Goal: Transaction & Acquisition: Purchase product/service

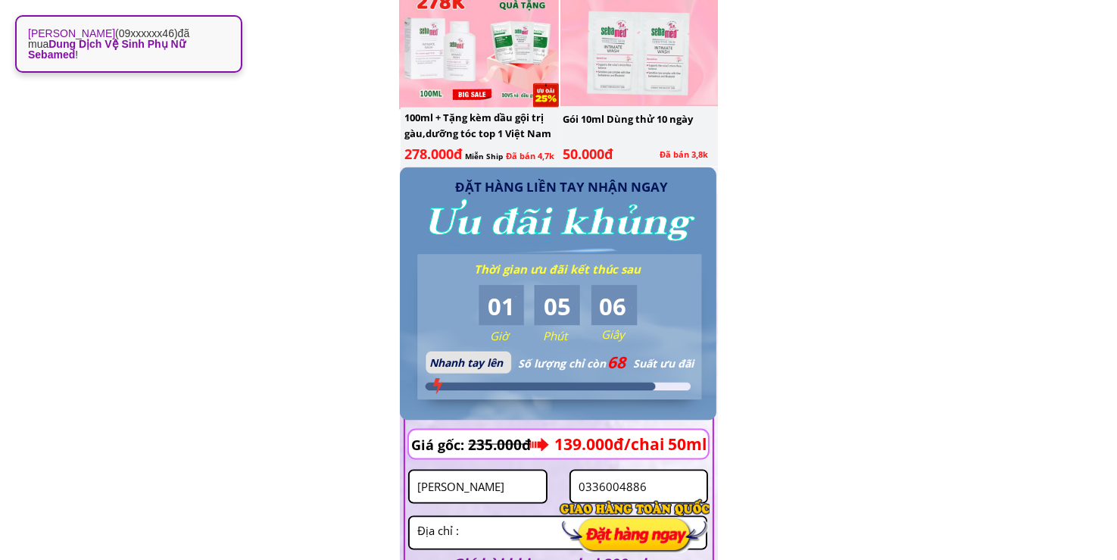
scroll to position [2473, 0]
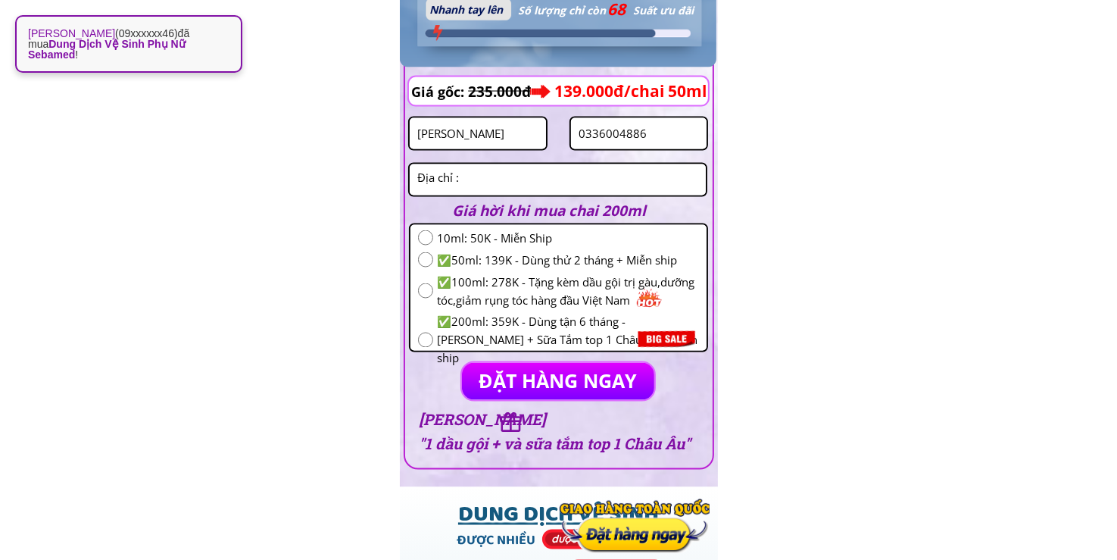
click at [659, 138] on input "0336004886" at bounding box center [639, 133] width 129 height 31
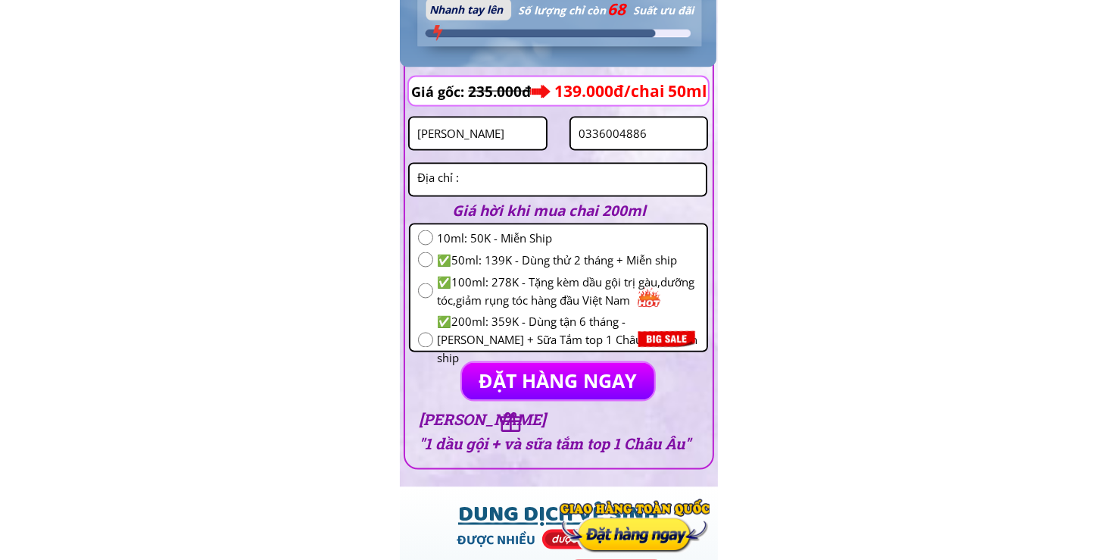
paste input "95648290"
type input "0395648290"
click at [520, 134] on input "Phạm thị Huệ" at bounding box center [477, 133] width 129 height 31
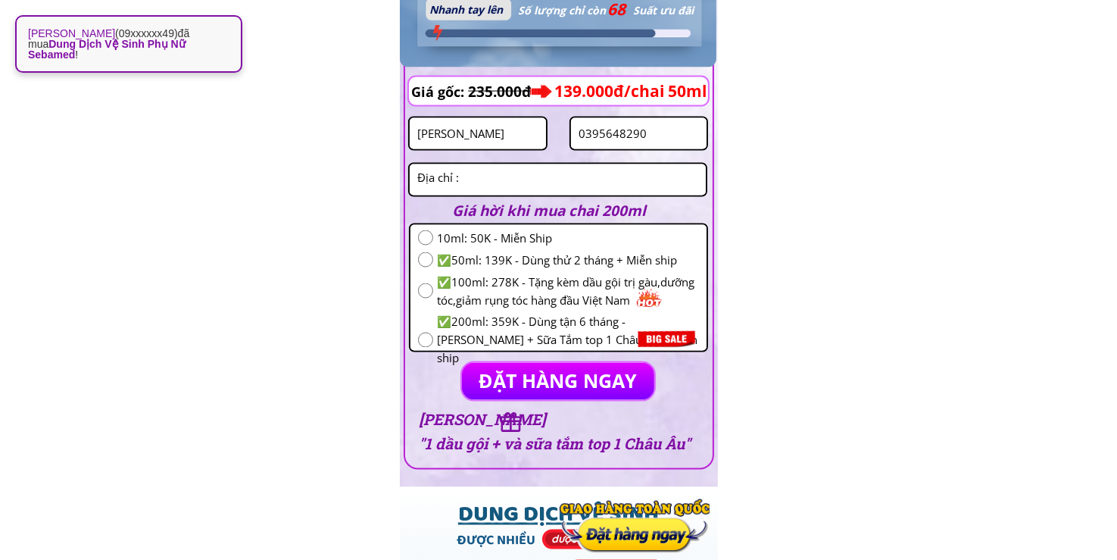
click at [520, 134] on input "Phạm thị Huệ" at bounding box center [477, 133] width 129 height 31
paste input "Hồ Thị Tiêng"
type input "Hồ Thị Tiêng"
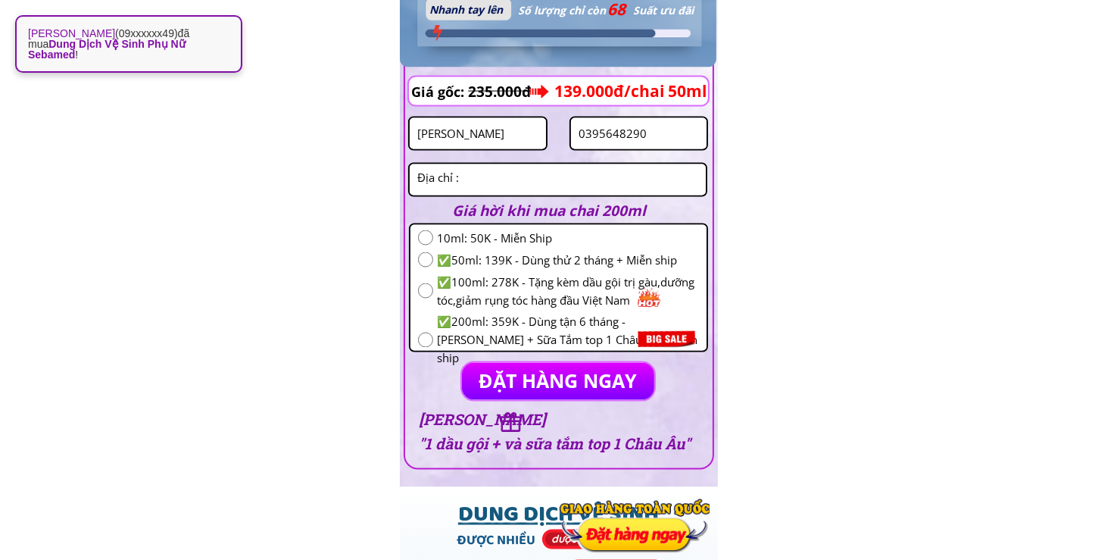
click at [427, 258] on input "radio" at bounding box center [425, 259] width 15 height 15
radio input "true"
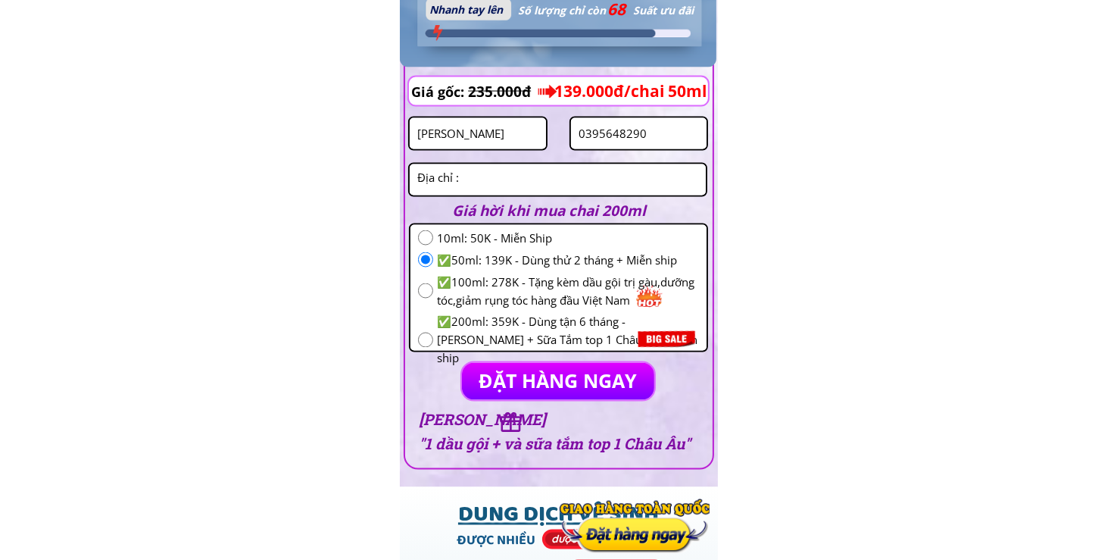
click at [508, 174] on textarea at bounding box center [557, 179] width 288 height 31
paste textarea "Thôn Tân Đi 1 avao.xã ta rut.. Huyện Đakrông quảng trị"
type textarea "Thôn Tân Đi 1 avao.xã ta rut.. Huyện Đakrông quảng trị"
click at [546, 372] on p "ĐẶT HÀNG NGAY" at bounding box center [558, 381] width 193 height 37
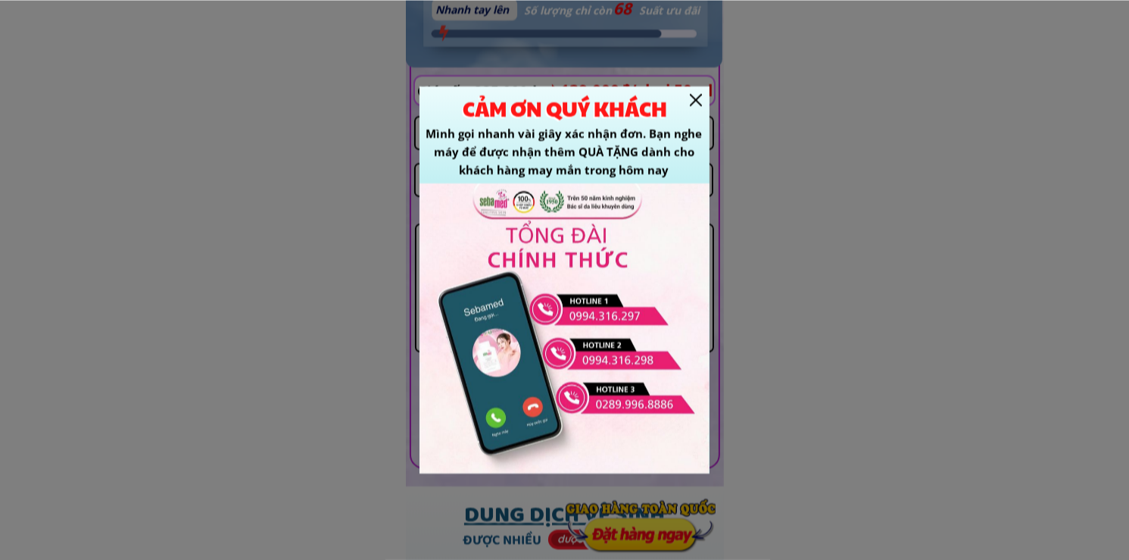
scroll to position [0, 0]
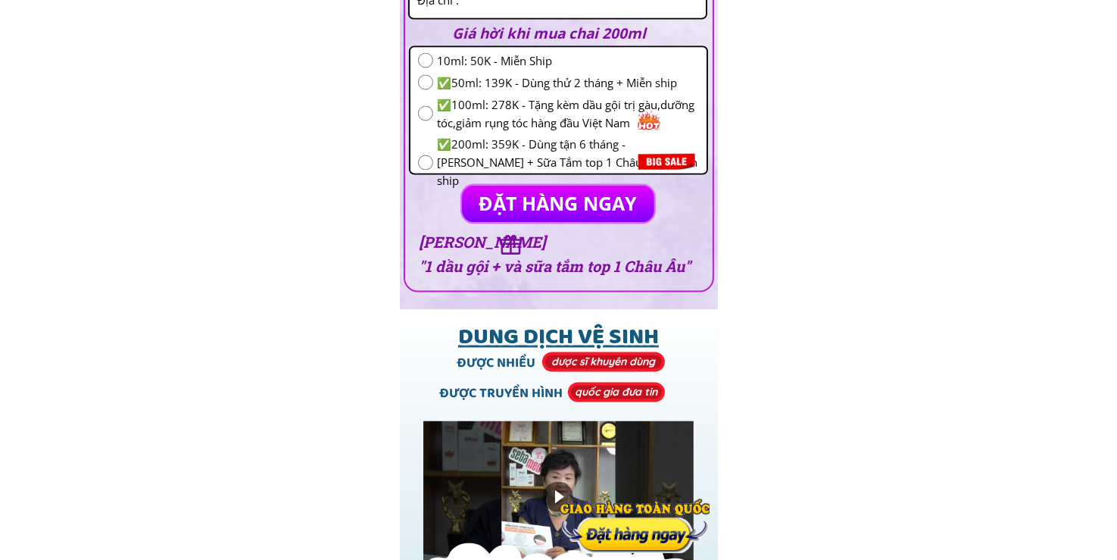
scroll to position [2473, 0]
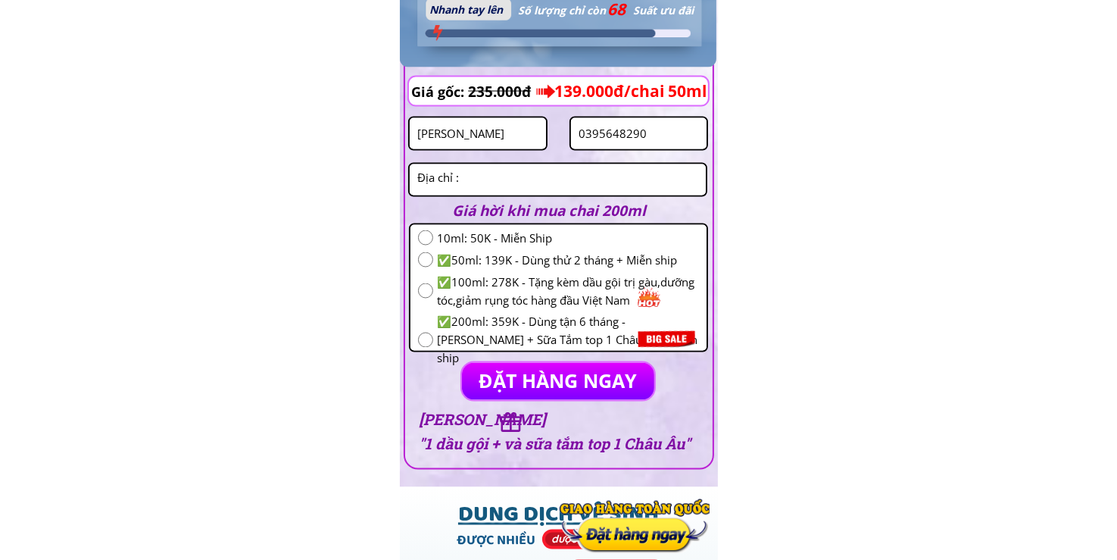
click at [512, 138] on input "Hồ Thị Tiêng" at bounding box center [477, 133] width 129 height 31
paste input "Nguyễn Thị"
type input "Nguyễn Thị"
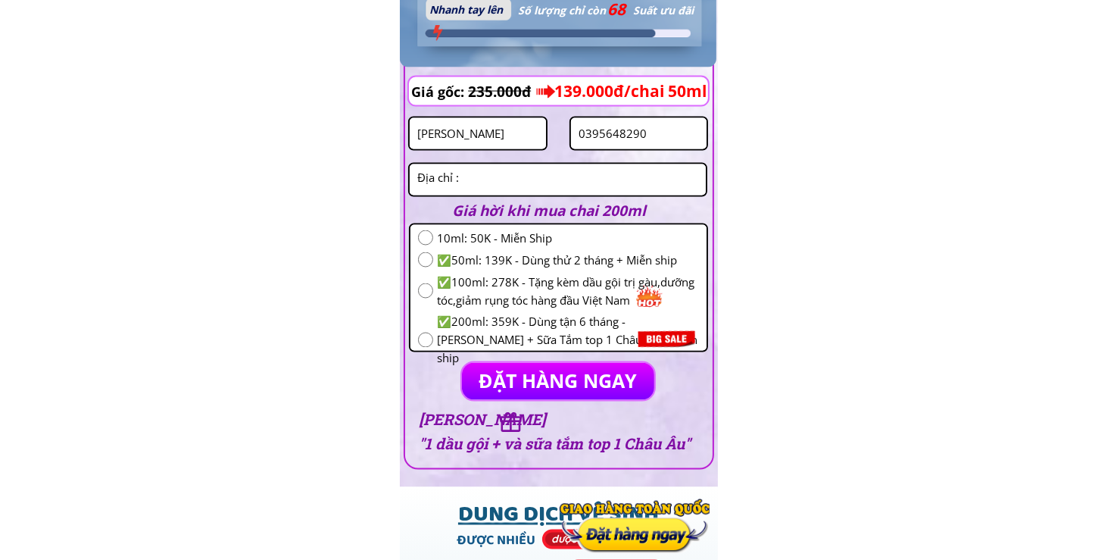
click at [560, 175] on textarea at bounding box center [557, 179] width 288 height 31
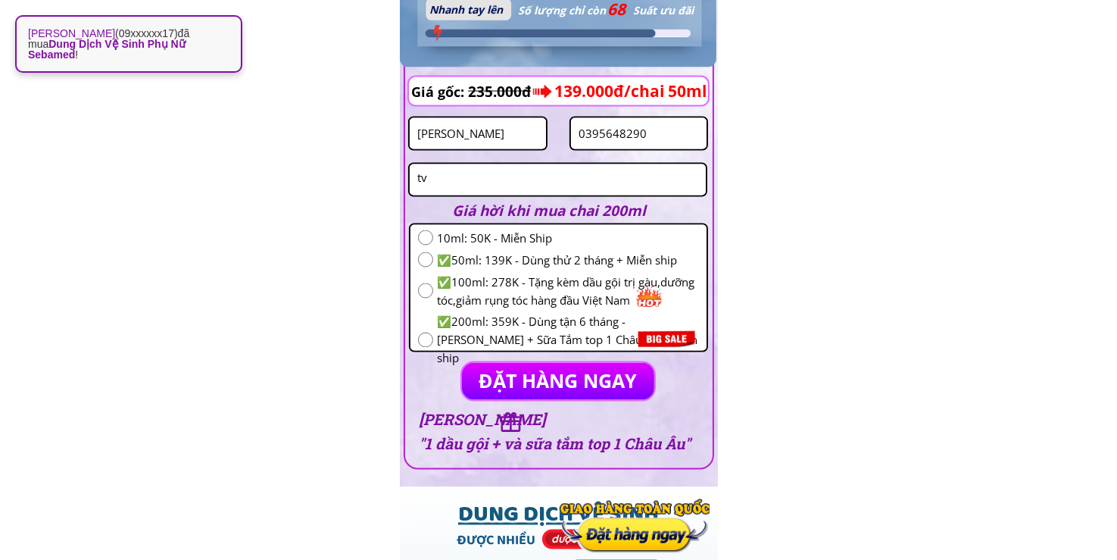
type textarea "tv"
click at [425, 257] on input "radio" at bounding box center [425, 259] width 15 height 15
radio input "true"
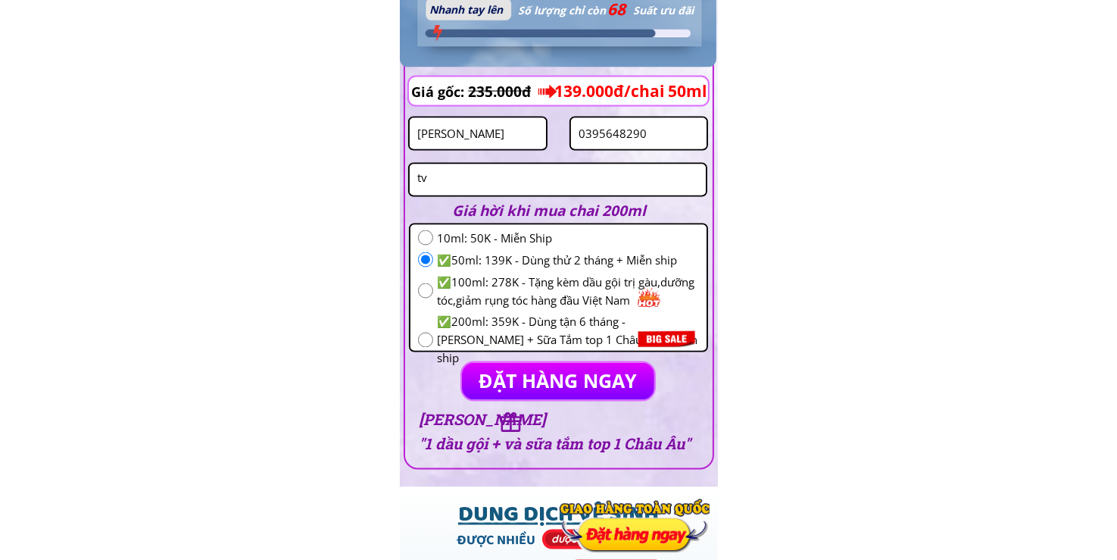
click at [664, 134] on input "0395648290" at bounding box center [639, 133] width 129 height 31
click at [664, 132] on input "0395648290" at bounding box center [639, 133] width 129 height 31
paste input "868194317"
type input "0868194317"
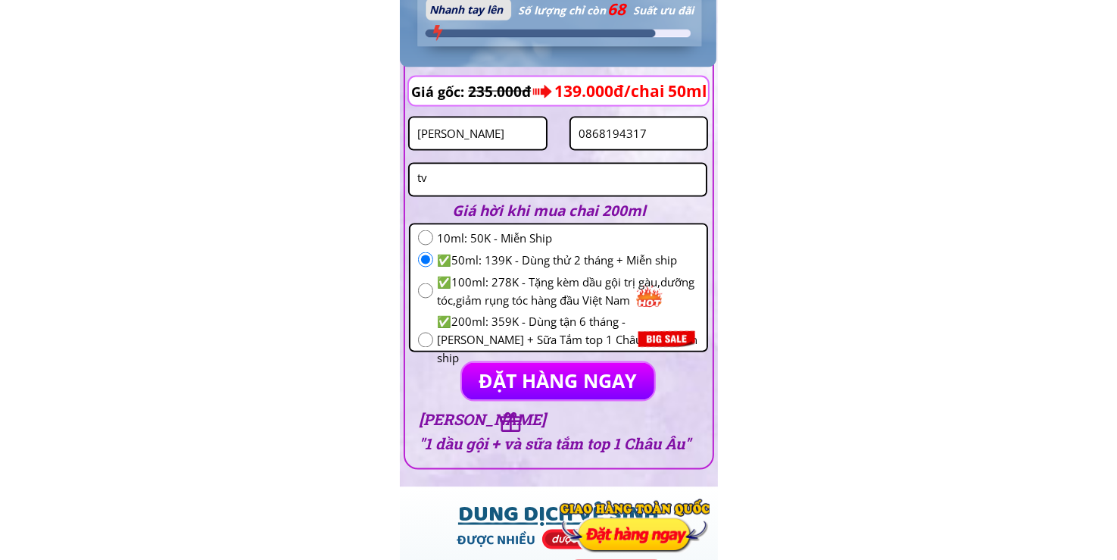
click at [520, 372] on p "ĐẶT HÀNG NGAY" at bounding box center [558, 381] width 193 height 37
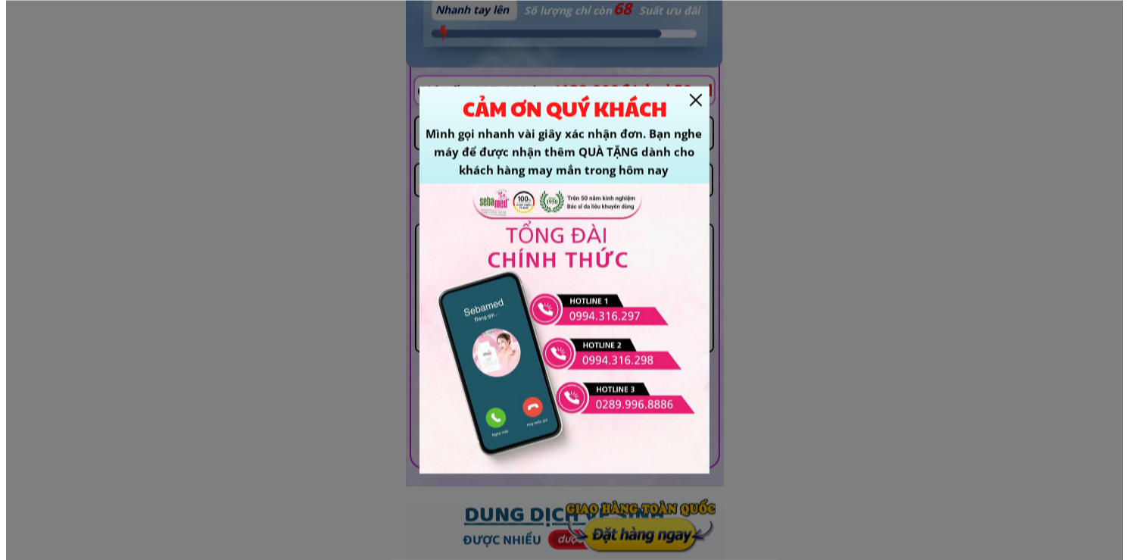
scroll to position [0, 0]
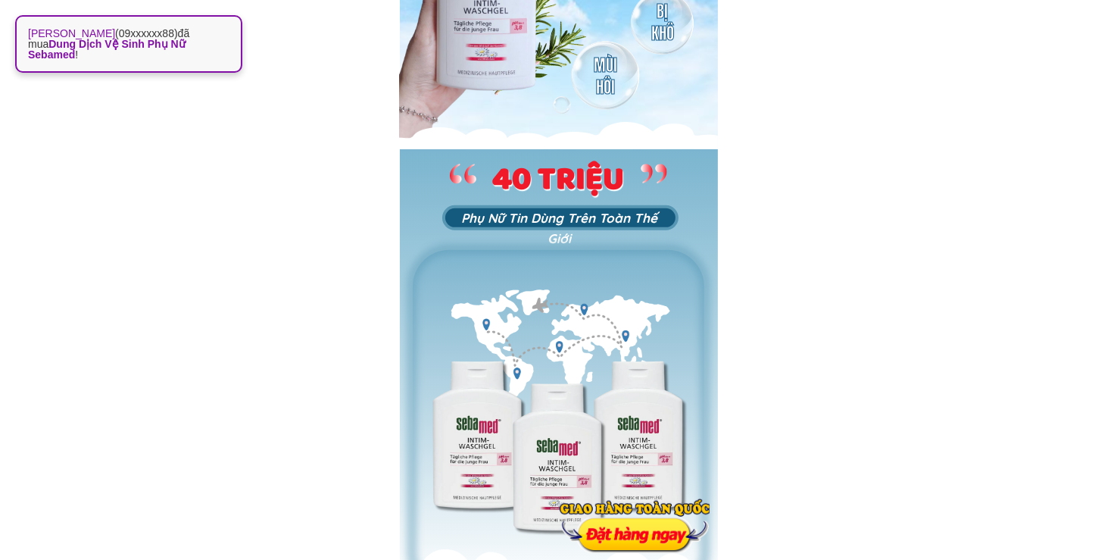
scroll to position [883, 0]
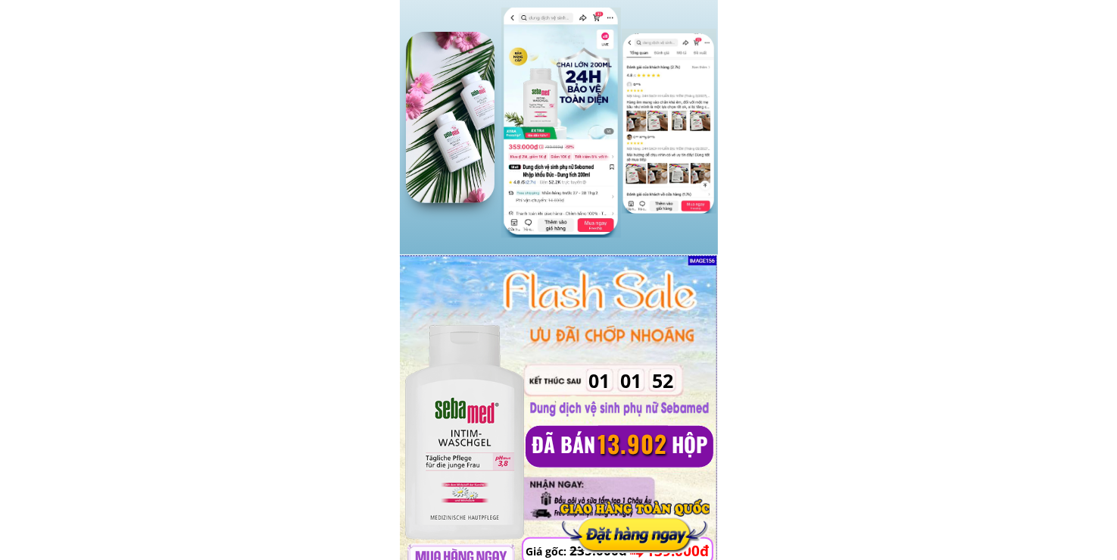
click at [631, 523] on div at bounding box center [635, 525] width 150 height 55
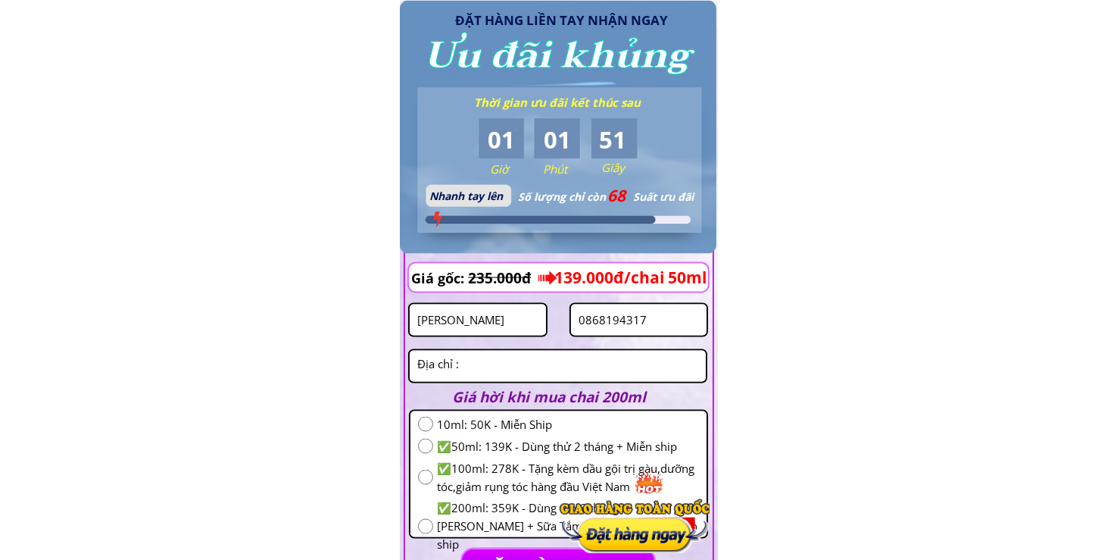
click at [517, 329] on input "Nguyễn Thị" at bounding box center [477, 319] width 129 height 31
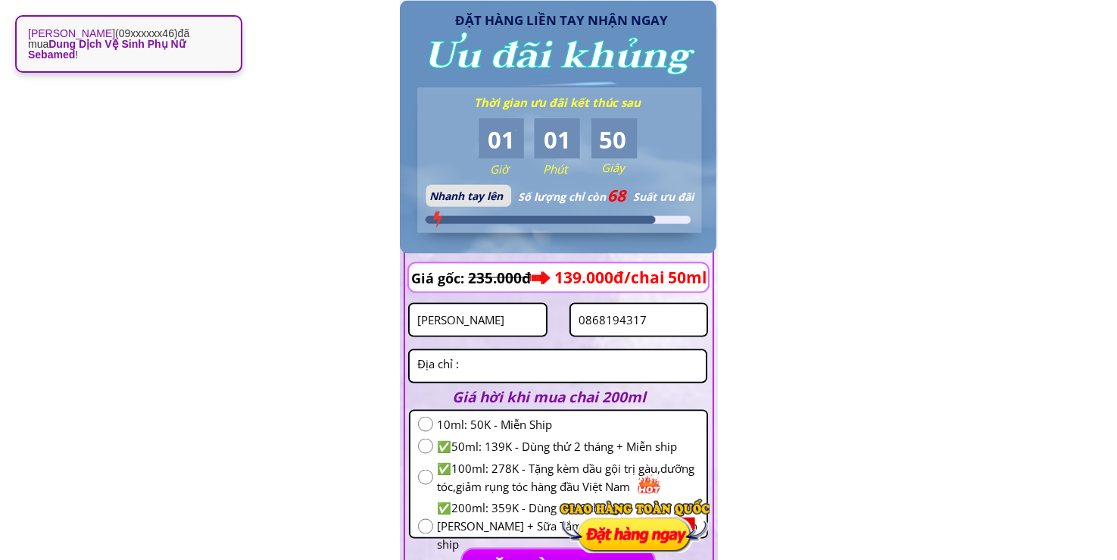
click at [517, 329] on input "Nguyễn Thị" at bounding box center [477, 319] width 129 height 31
paste input "Hoang thị tuyên"
type input "Hoang thị tuyên"
click at [639, 310] on input "0868194317" at bounding box center [639, 319] width 129 height 31
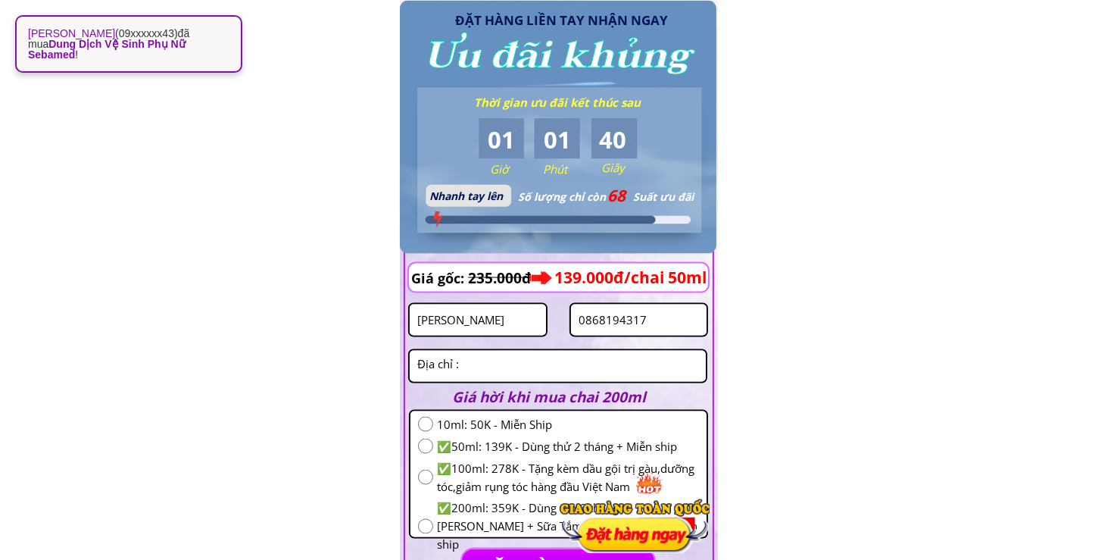
paste input "34974058"
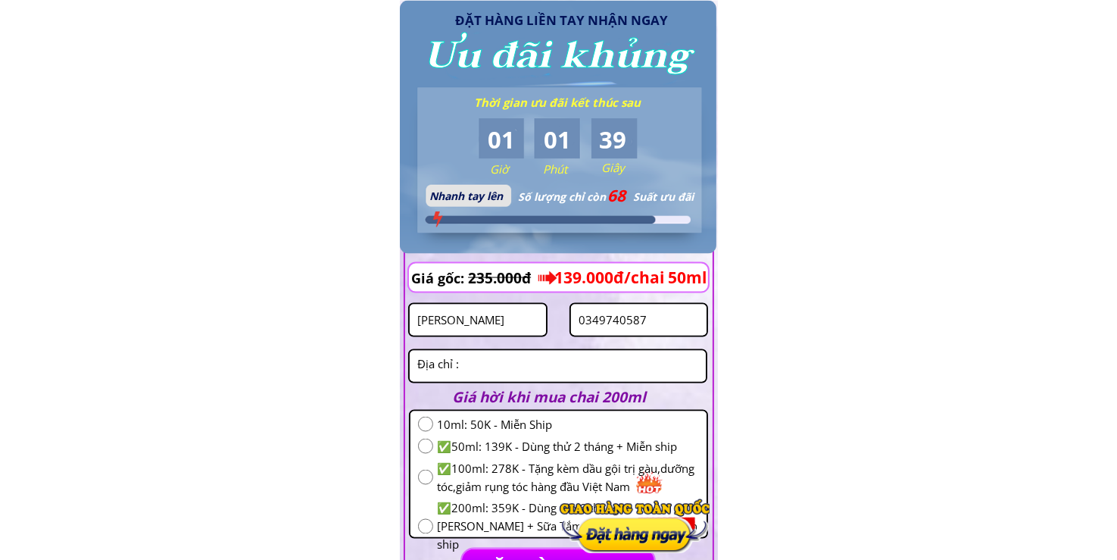
type input "0349740587"
click at [654, 361] on textarea at bounding box center [557, 366] width 288 height 31
paste textarea "tân sơn bảo sơn lục lam Bắc Giang"
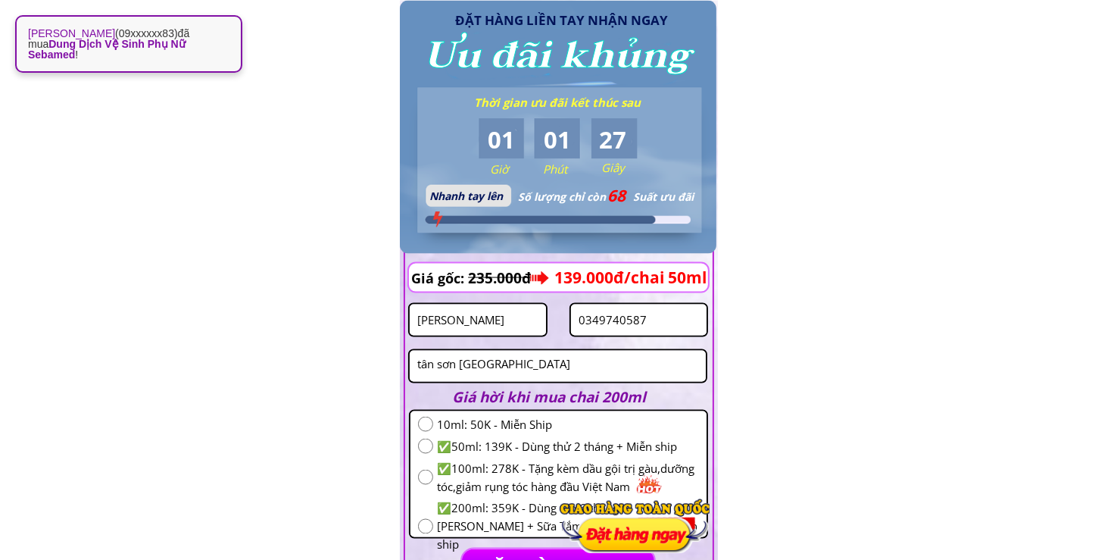
type textarea "tân sơn bảo sơn lục lam Bắc Giang"
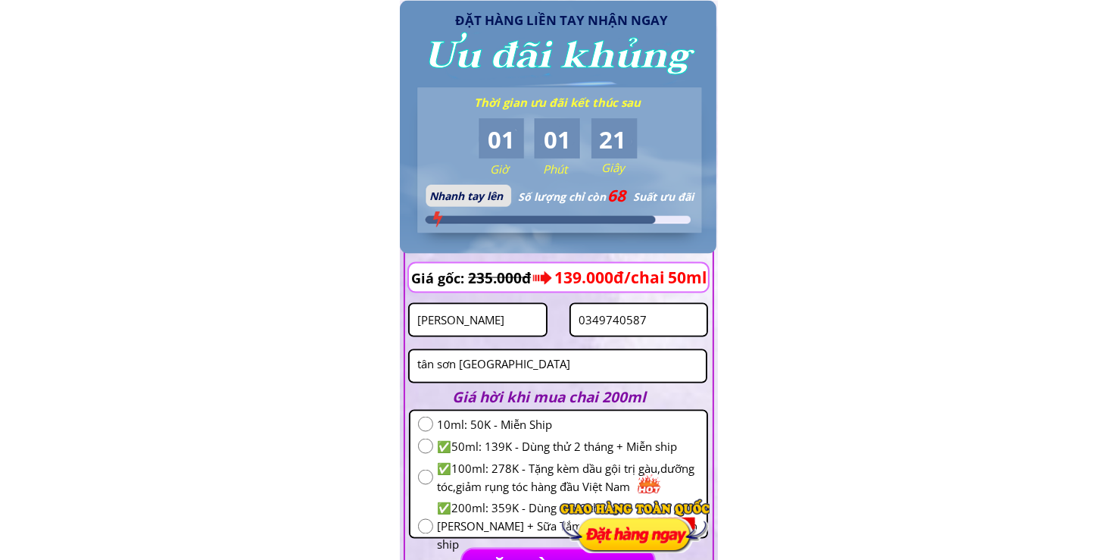
click at [429, 446] on input "radio" at bounding box center [425, 445] width 15 height 15
radio input "true"
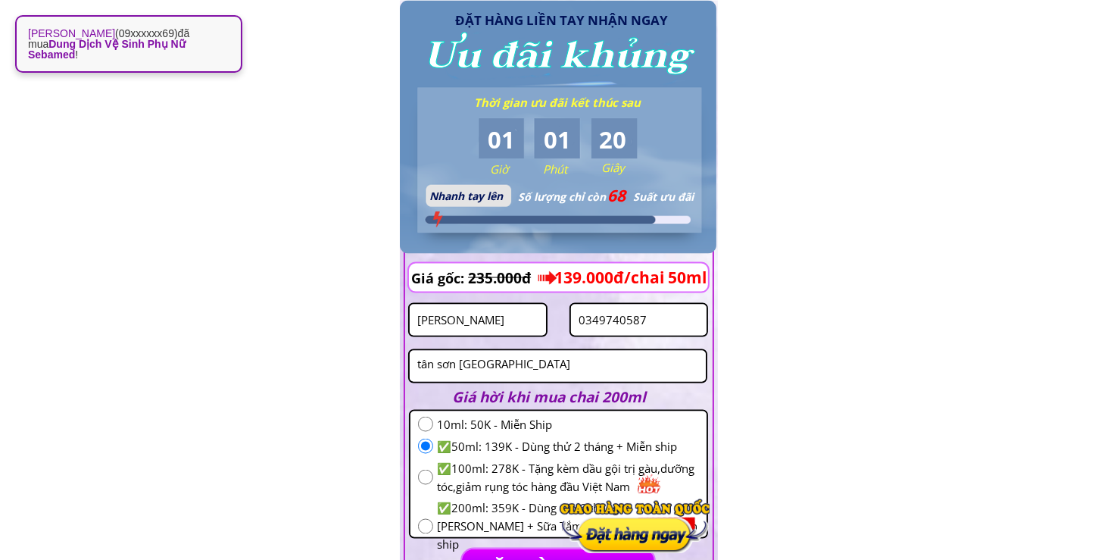
scroll to position [2640, 0]
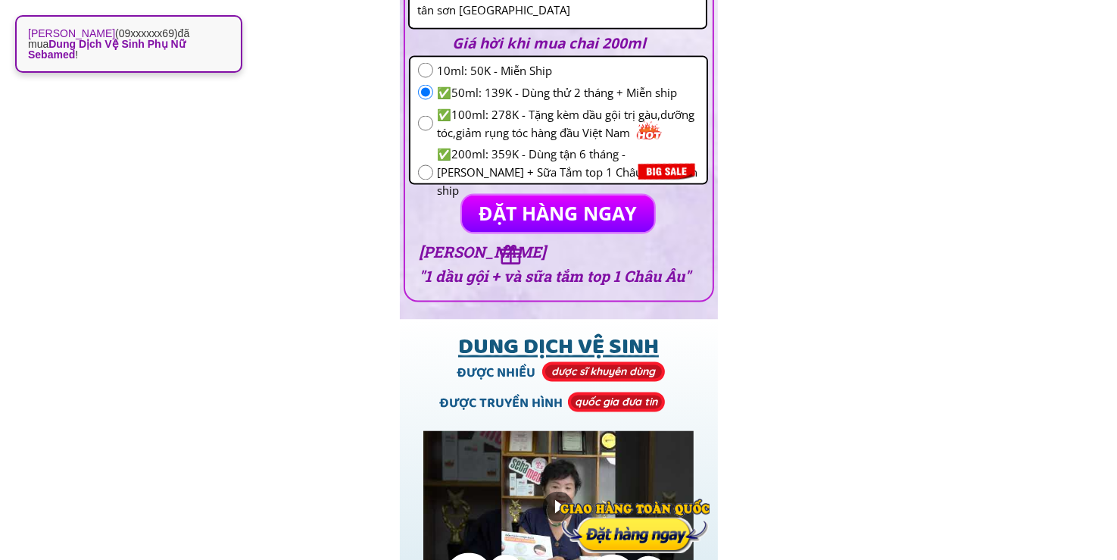
click at [581, 204] on p "ĐẶT HÀNG NGAY" at bounding box center [558, 213] width 193 height 37
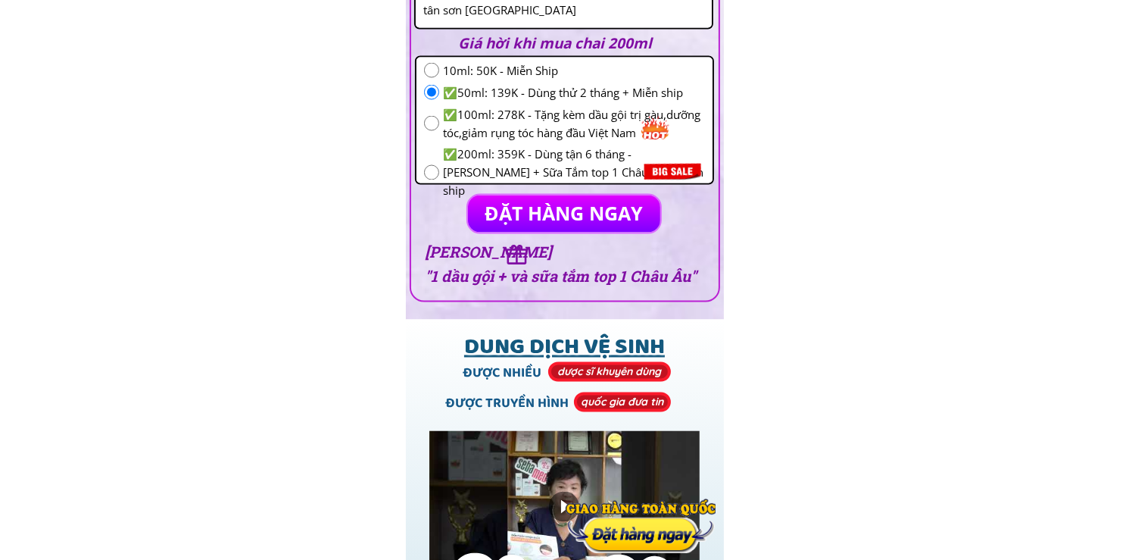
scroll to position [0, 0]
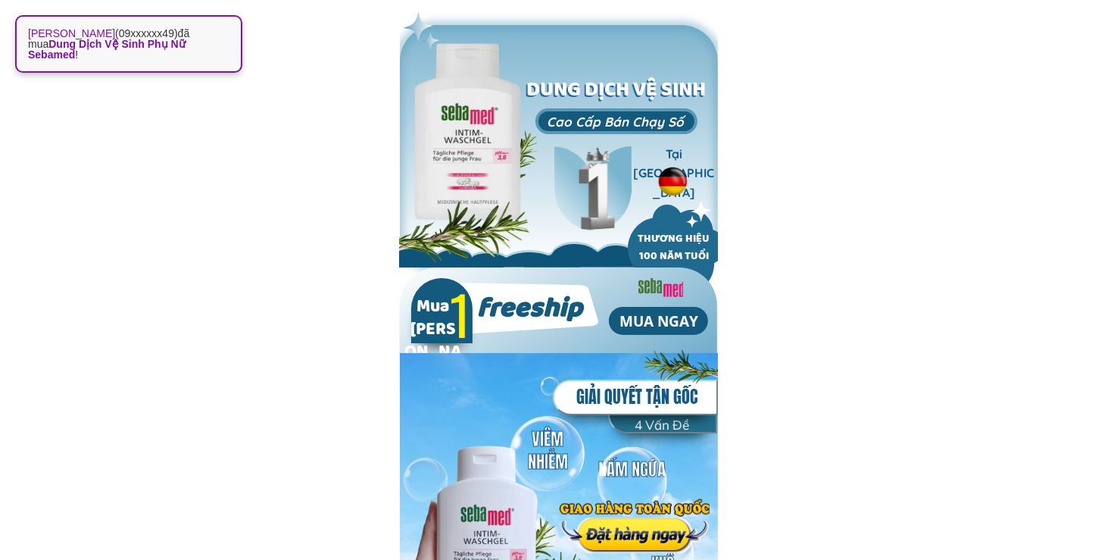
click at [654, 532] on div at bounding box center [635, 525] width 150 height 55
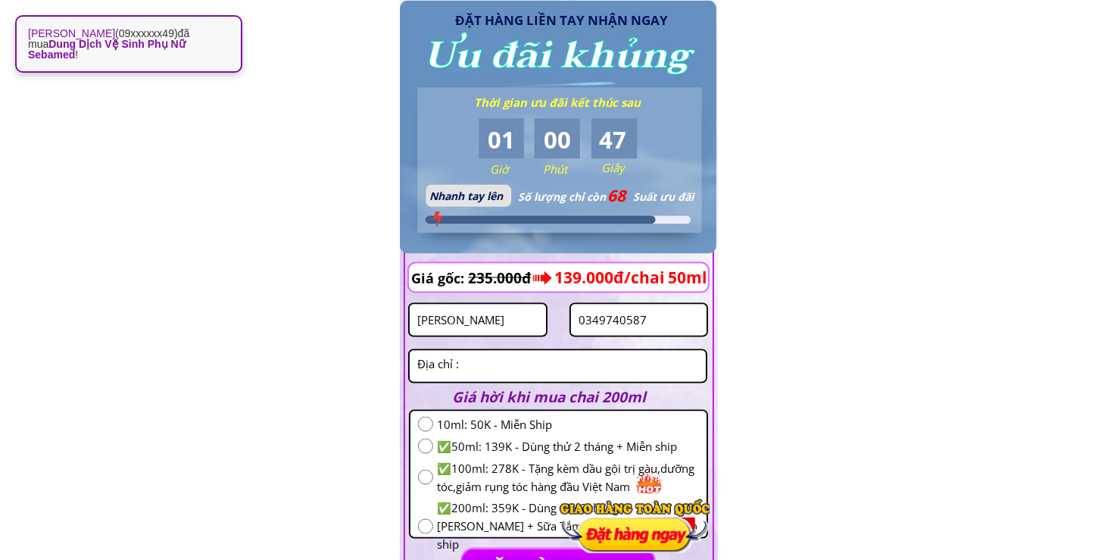
click at [663, 332] on input "0349740587" at bounding box center [639, 319] width 129 height 31
click at [662, 332] on input "0349740587" at bounding box center [639, 319] width 129 height 31
paste input "843018086"
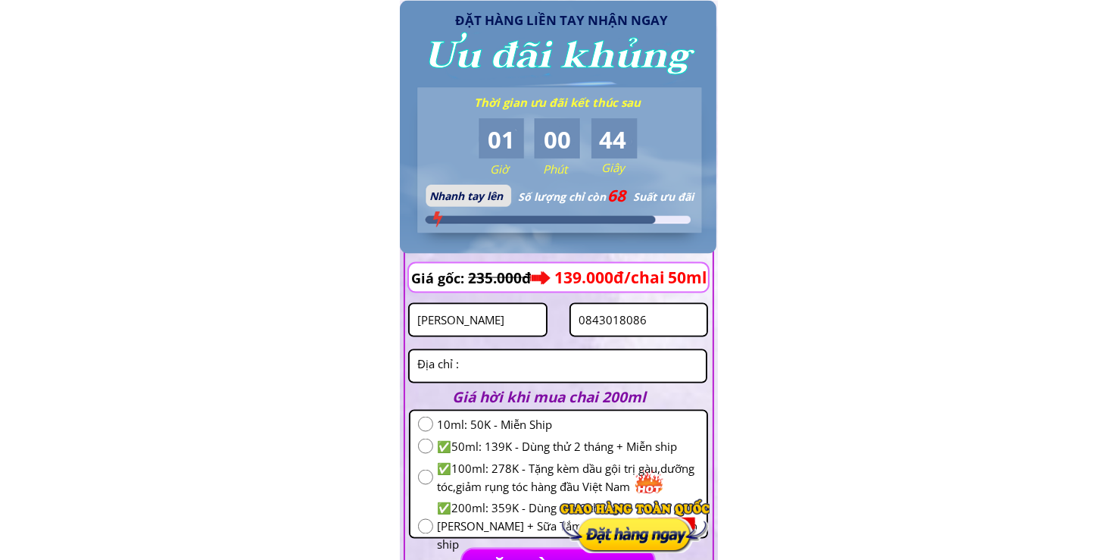
type input "0843018086"
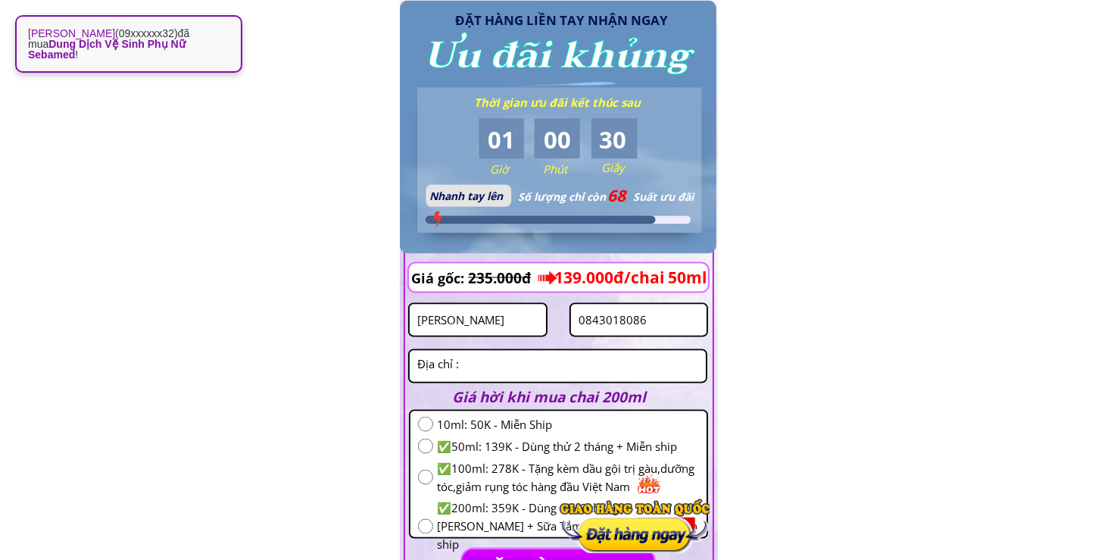
click at [499, 329] on input "Hoang thị tuyên" at bounding box center [477, 319] width 129 height 31
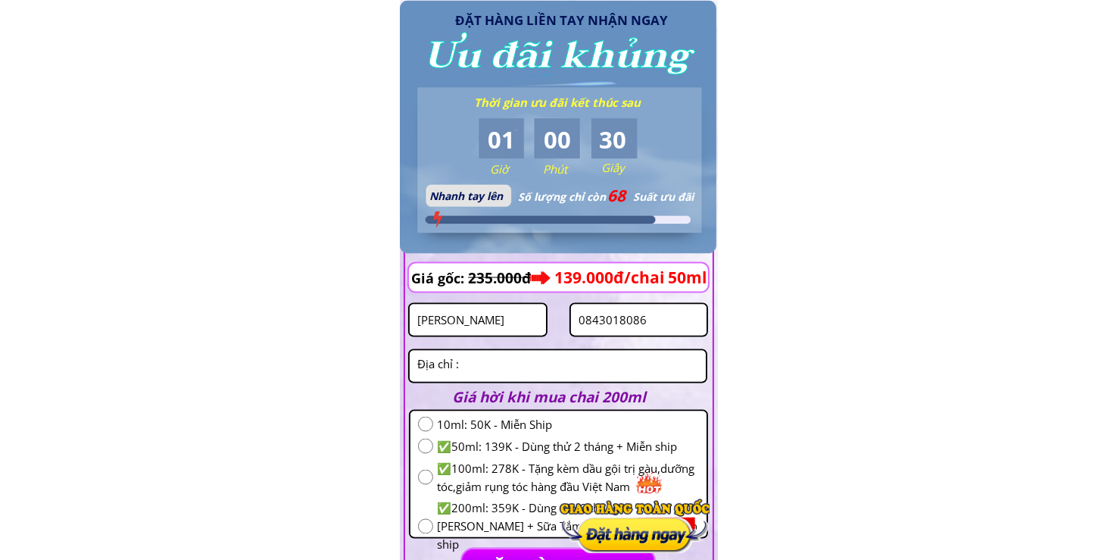
click at [499, 329] on input "Hoang thị tuyên" at bounding box center [477, 319] width 129 height 31
paste input "hiề"
type input "hiền"
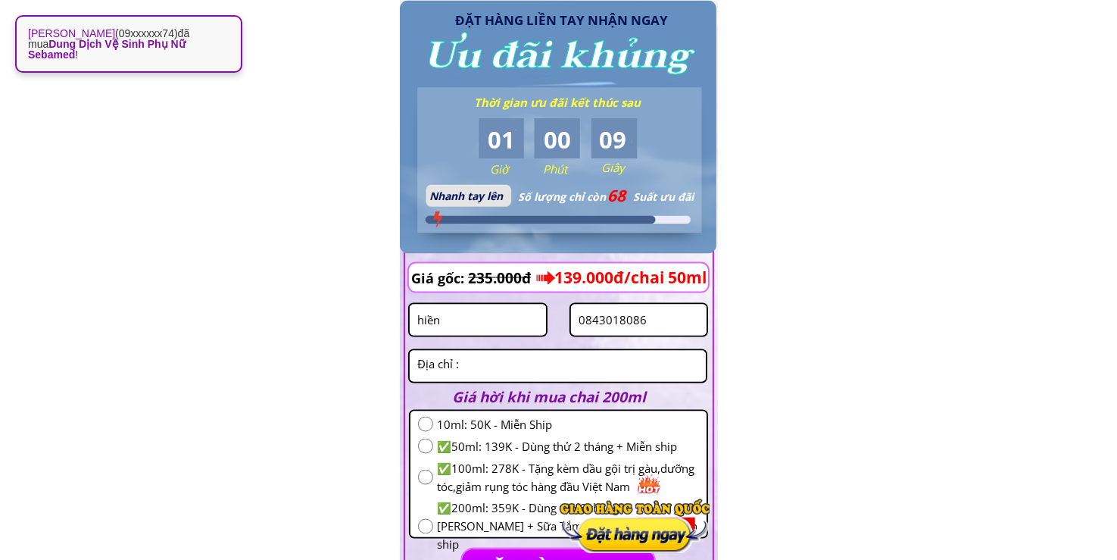
click at [522, 370] on textarea at bounding box center [557, 366] width 288 height 31
paste textarea ""tổ 26 ngõ 21 thượng thanh long biên hà nội"
type textarea ""tổ 26 ngõ 21 thượng thanh long biên hà nội"
click at [425, 449] on input "radio" at bounding box center [425, 445] width 15 height 15
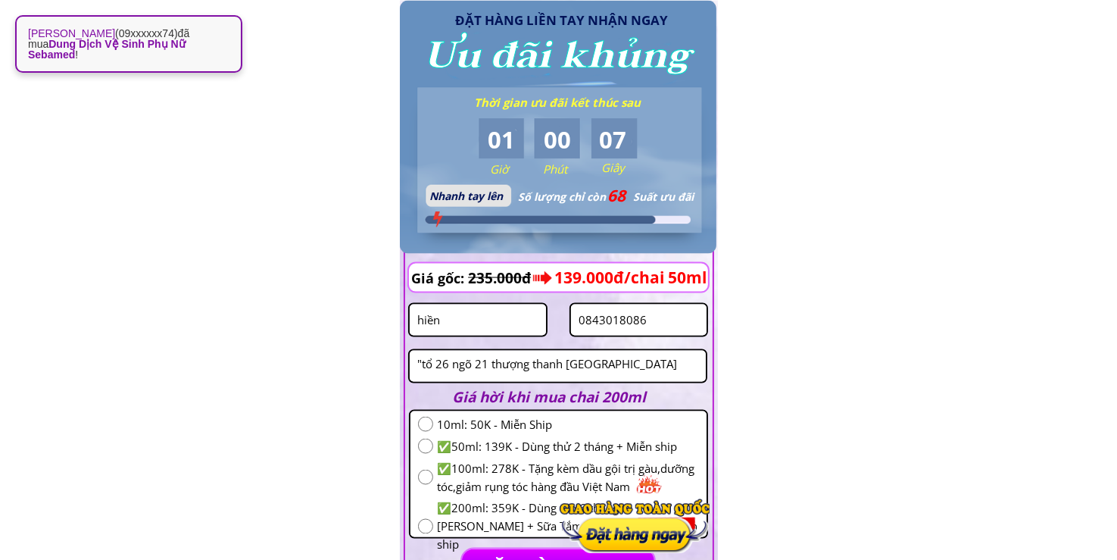
radio input "true"
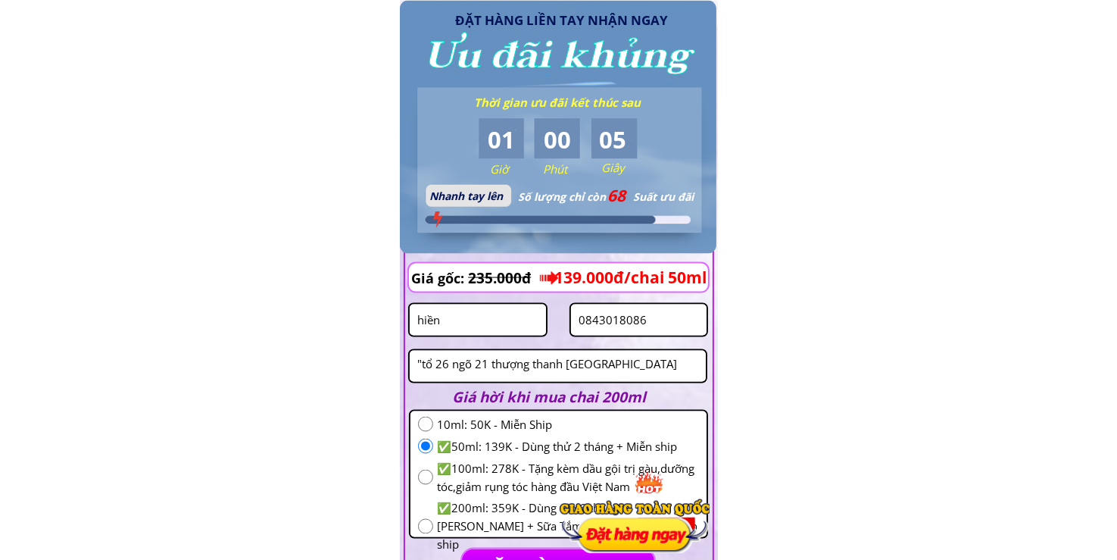
scroll to position [2464, 0]
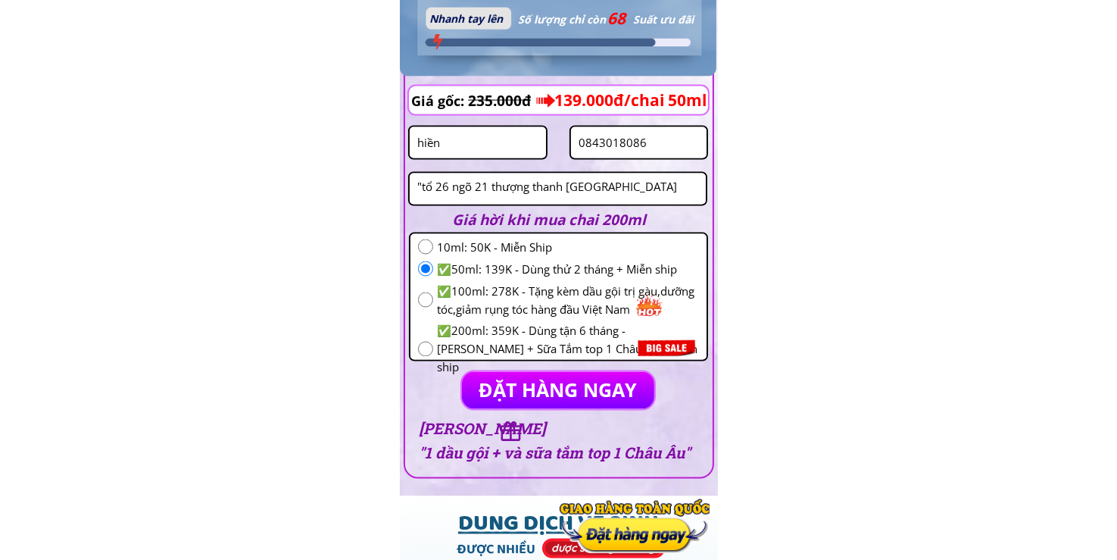
click at [533, 406] on p "ĐẶT HÀNG NGAY" at bounding box center [558, 389] width 212 height 41
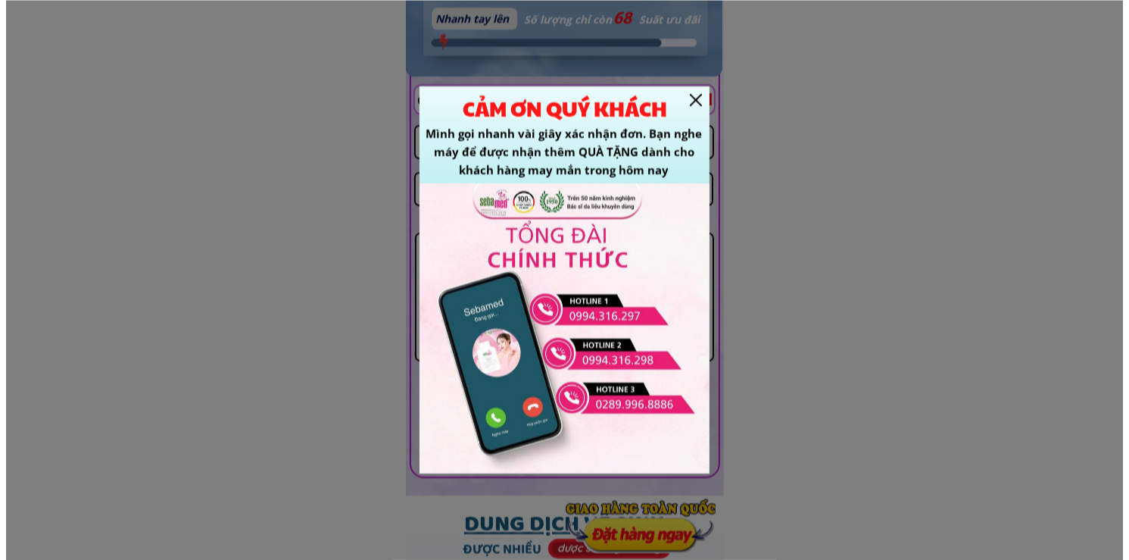
scroll to position [0, 0]
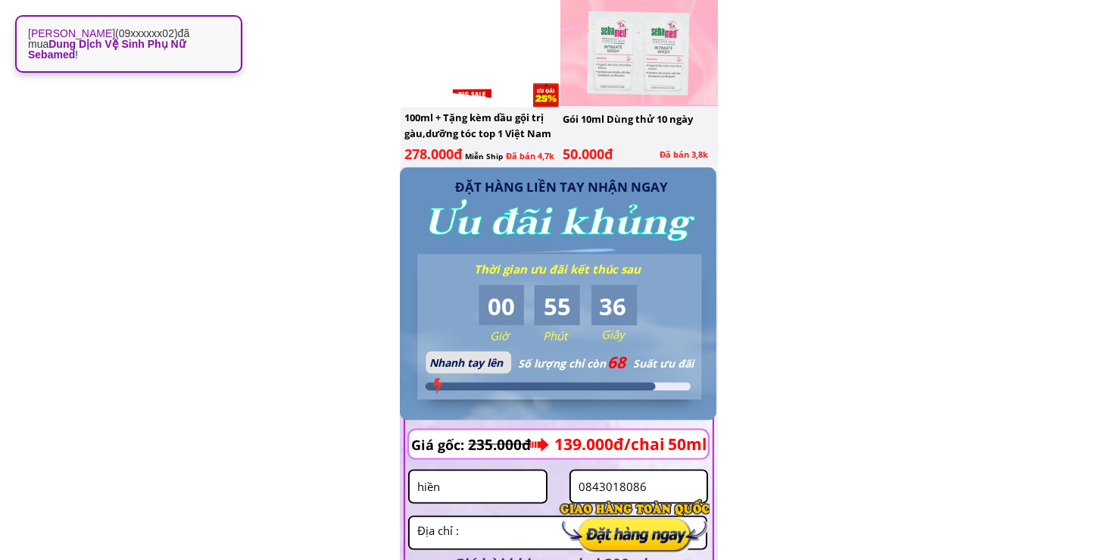
scroll to position [2296, 0]
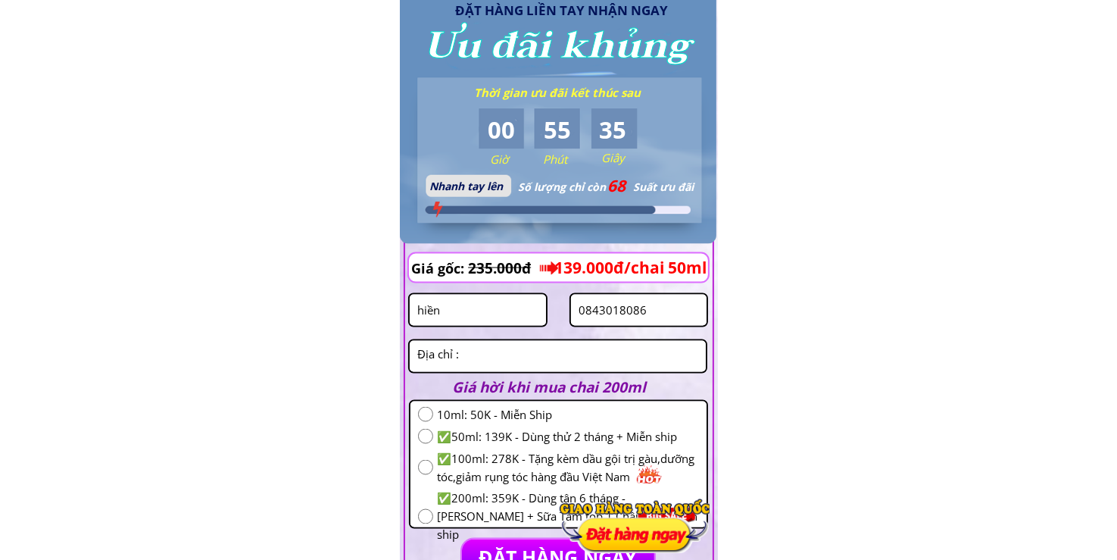
click at [641, 317] on input "0843018086" at bounding box center [639, 310] width 129 height 31
type input "0944843361"
click at [490, 323] on input "hiền" at bounding box center [477, 310] width 129 height 31
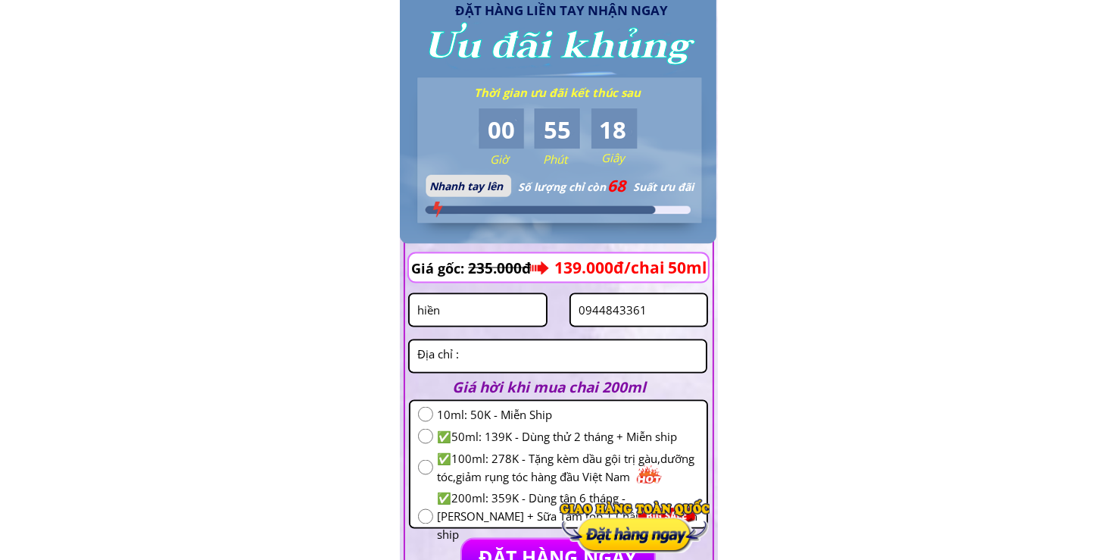
click at [489, 321] on input "hiền" at bounding box center [477, 310] width 129 height 31
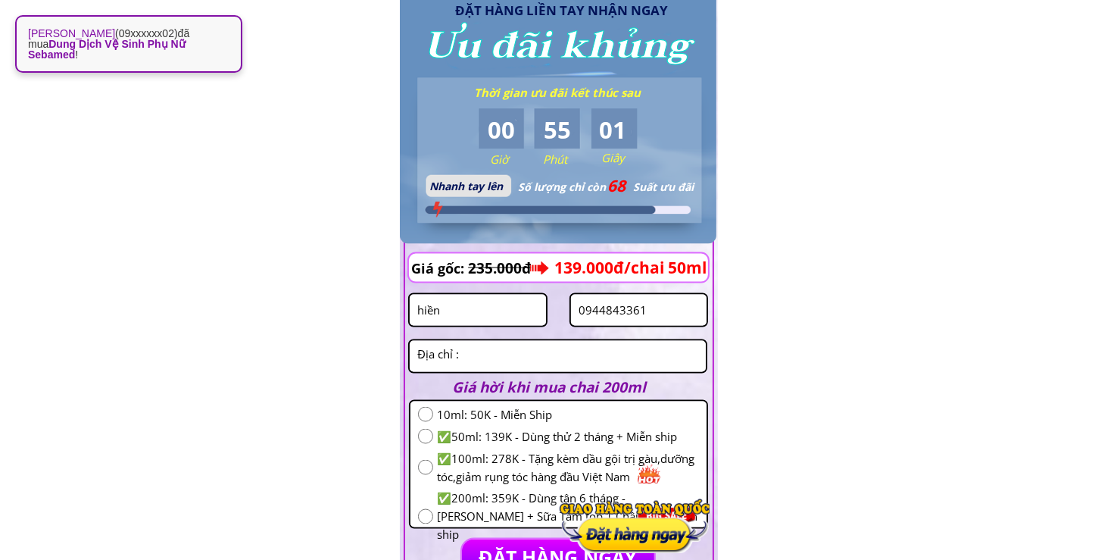
click at [503, 356] on textarea at bounding box center [557, 356] width 288 height 31
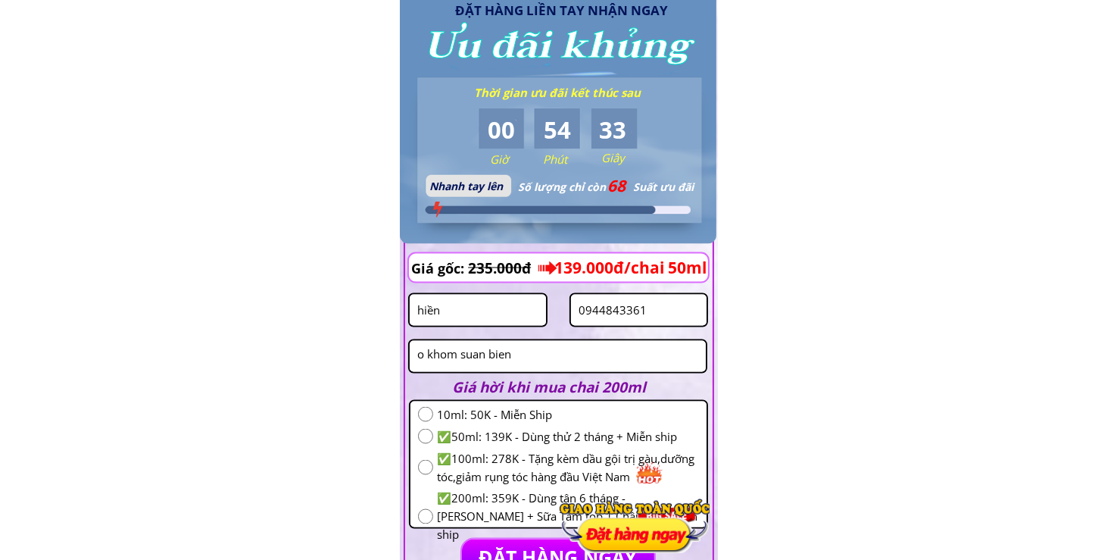
click at [542, 360] on textarea "o khom suan bien" at bounding box center [557, 356] width 288 height 31
type textarea "o khom suan bien thi tran tinh bien an giang"
click at [442, 435] on span "✅50ml: 139K - Dùng thử 2 tháng + Miễn ship" at bounding box center [568, 436] width 262 height 18
radio input "true"
click at [496, 316] on input "hiền" at bounding box center [477, 310] width 129 height 31
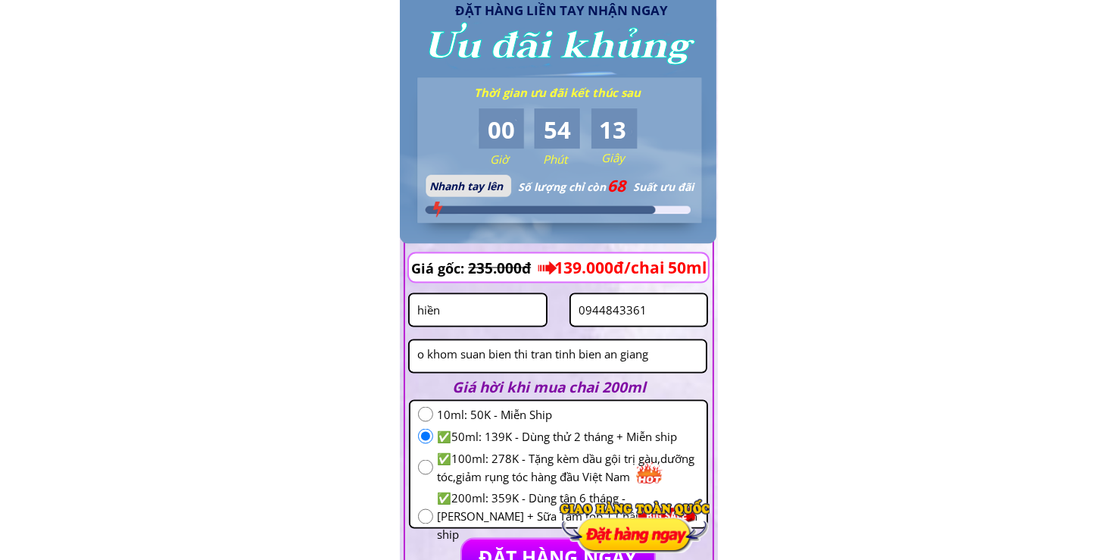
click at [496, 316] on input "hiền" at bounding box center [477, 310] width 129 height 31
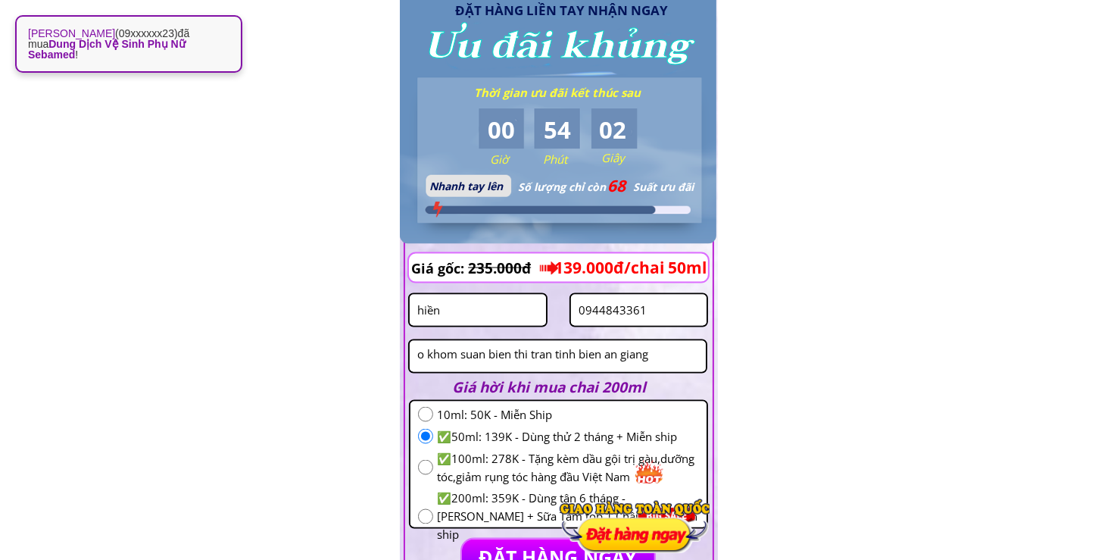
paste input "Gyuen nhut"
type input "Gyuen nhut"
click at [681, 314] on input "0944843361" at bounding box center [639, 310] width 129 height 31
click at [681, 313] on input "0944843361" at bounding box center [639, 310] width 129 height 31
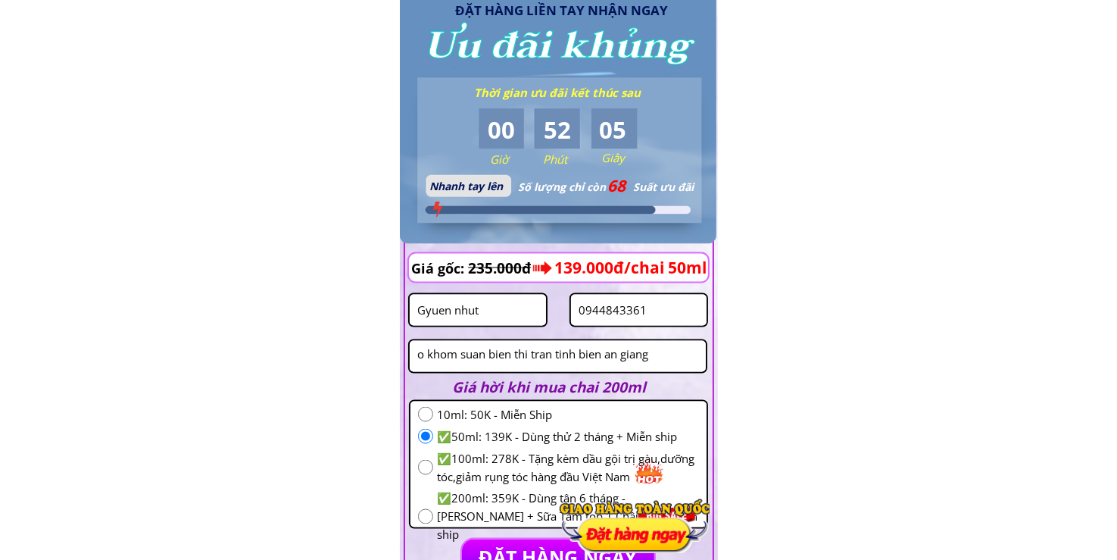
scroll to position [2473, 0]
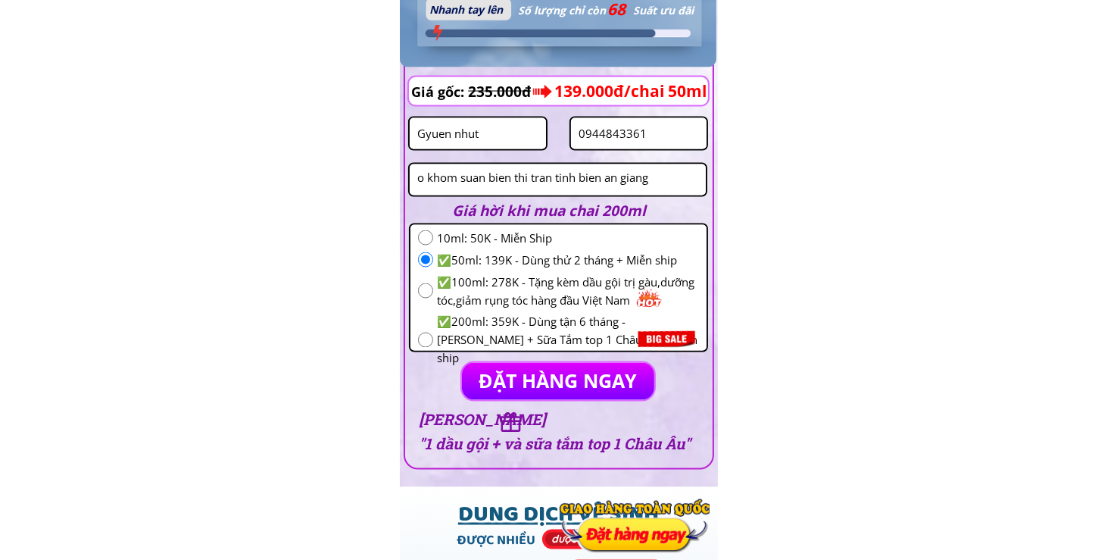
click at [575, 382] on p "ĐẶT HÀNG NGAY" at bounding box center [558, 381] width 193 height 37
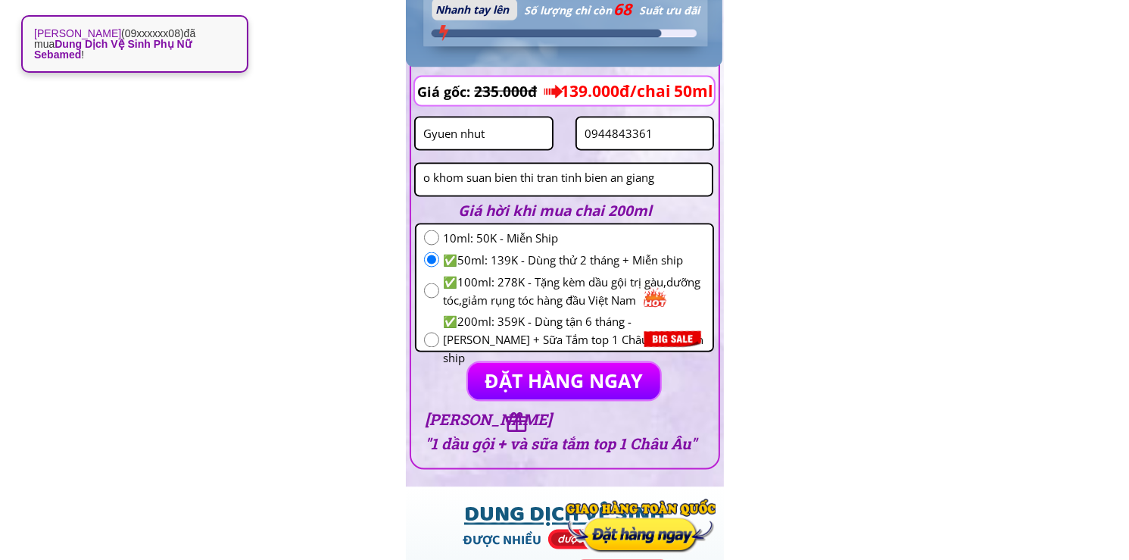
scroll to position [0, 0]
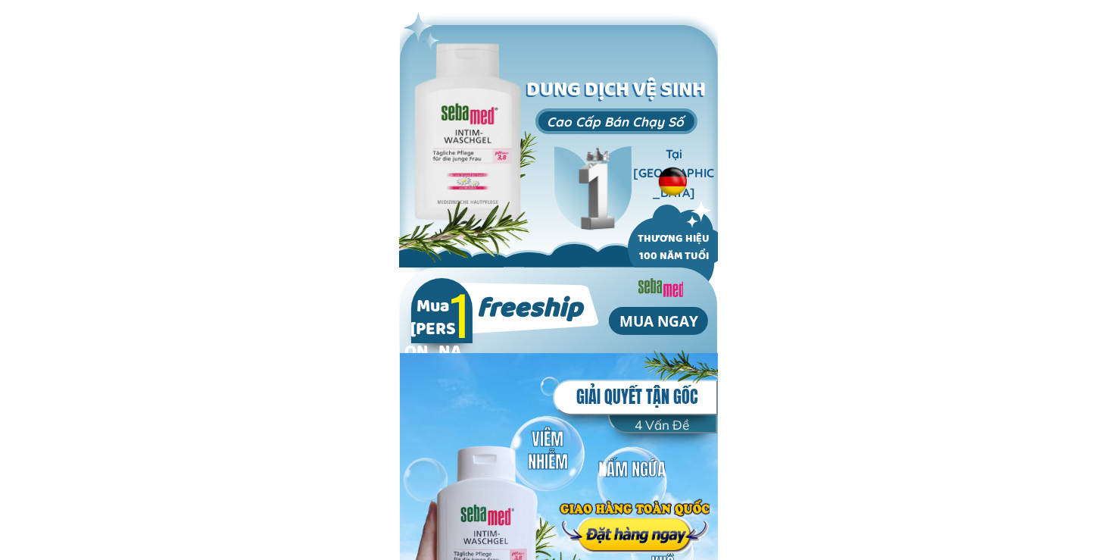
click at [637, 535] on div at bounding box center [635, 525] width 150 height 55
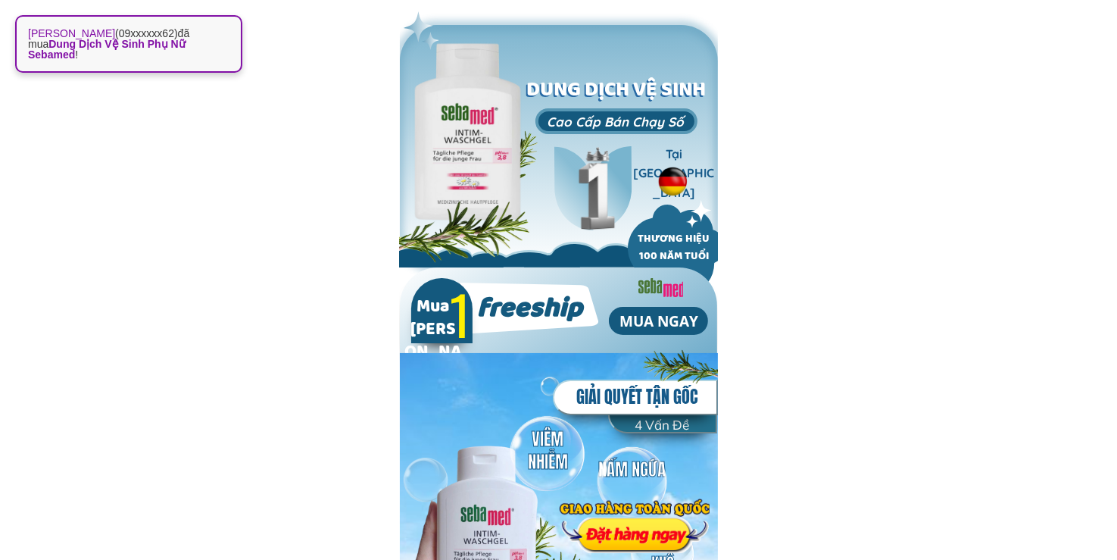
scroll to position [2286, 0]
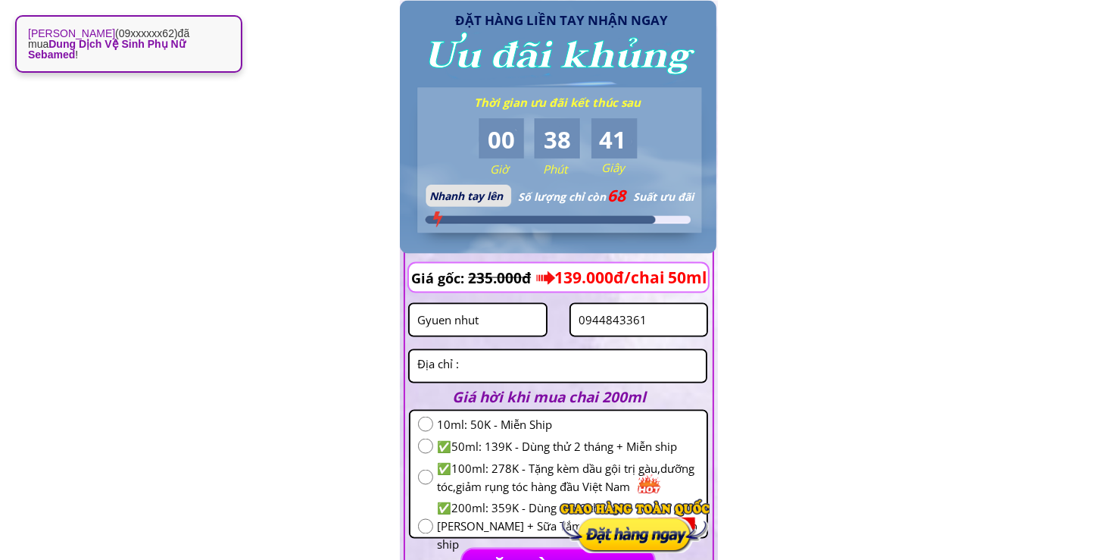
click at [515, 327] on input "Gyuen nhut" at bounding box center [477, 319] width 129 height 31
paste input "[PERSON_NAME] nhàn"
type input "[PERSON_NAME] nhàn"
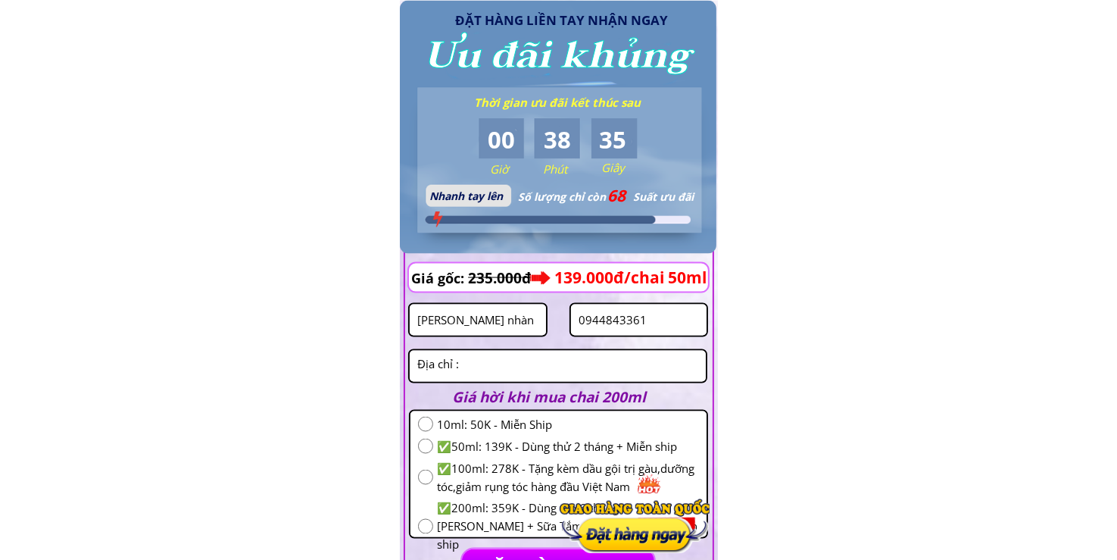
click at [667, 323] on input "0944843361" at bounding box center [639, 319] width 129 height 31
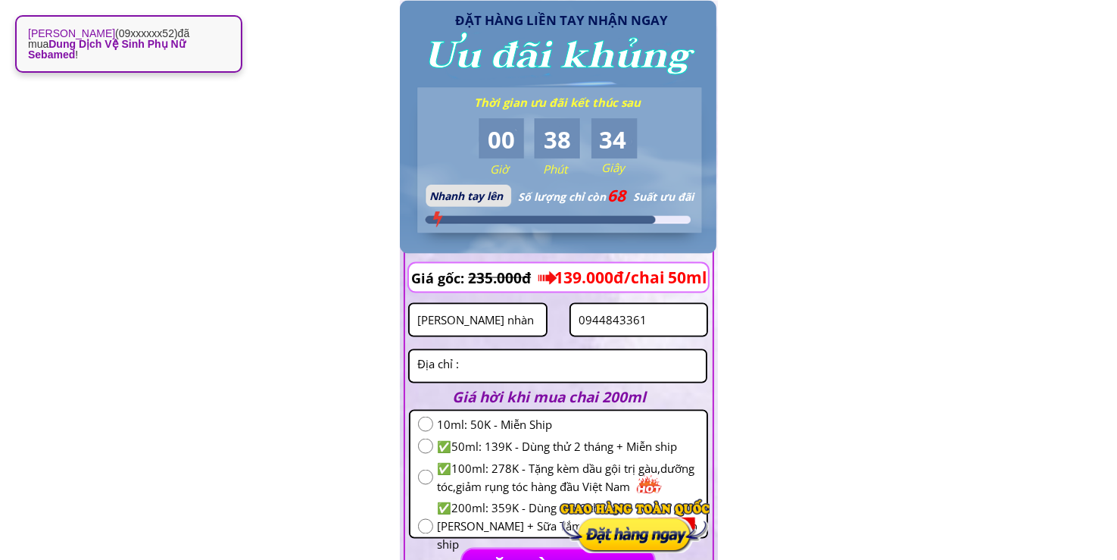
paste input "87404984"
type input "0987404984"
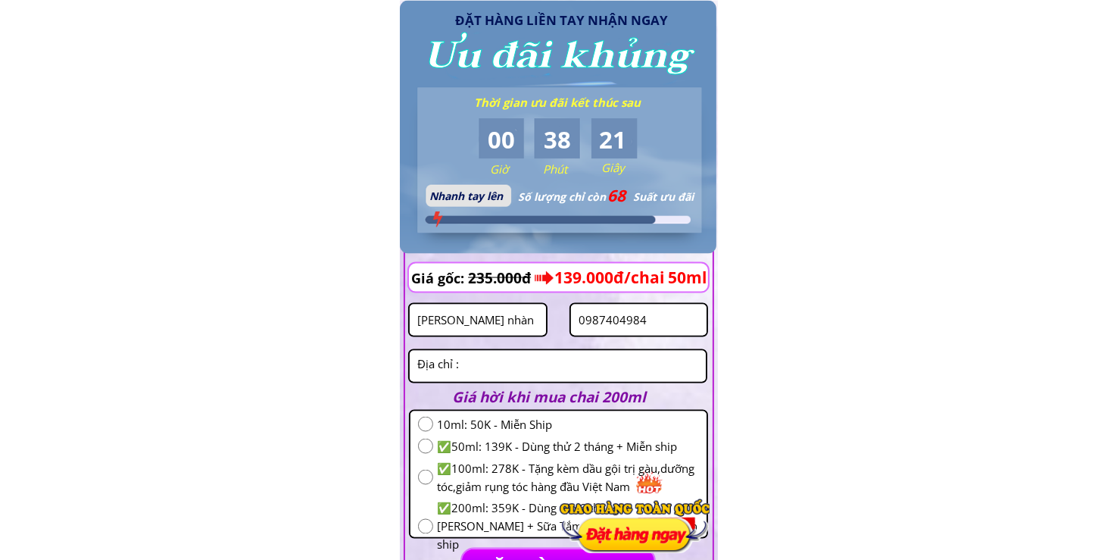
click at [584, 360] on textarea at bounding box center [557, 366] width 288 height 31
paste textarea "07/50/11 [GEOGRAPHIC_DATA] phường [GEOGRAPHIC_DATA] thành phố [GEOGRAPHIC_DATA]"
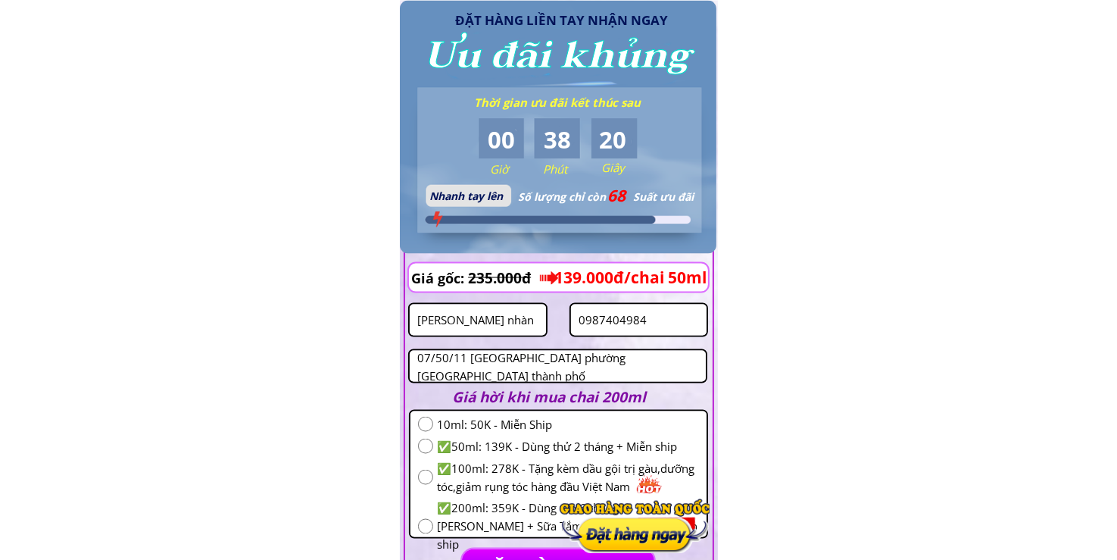
type textarea "07/50/11 [GEOGRAPHIC_DATA] phường [GEOGRAPHIC_DATA] thành phố [GEOGRAPHIC_DATA]"
click at [430, 438] on input "radio" at bounding box center [425, 445] width 15 height 15
radio input "true"
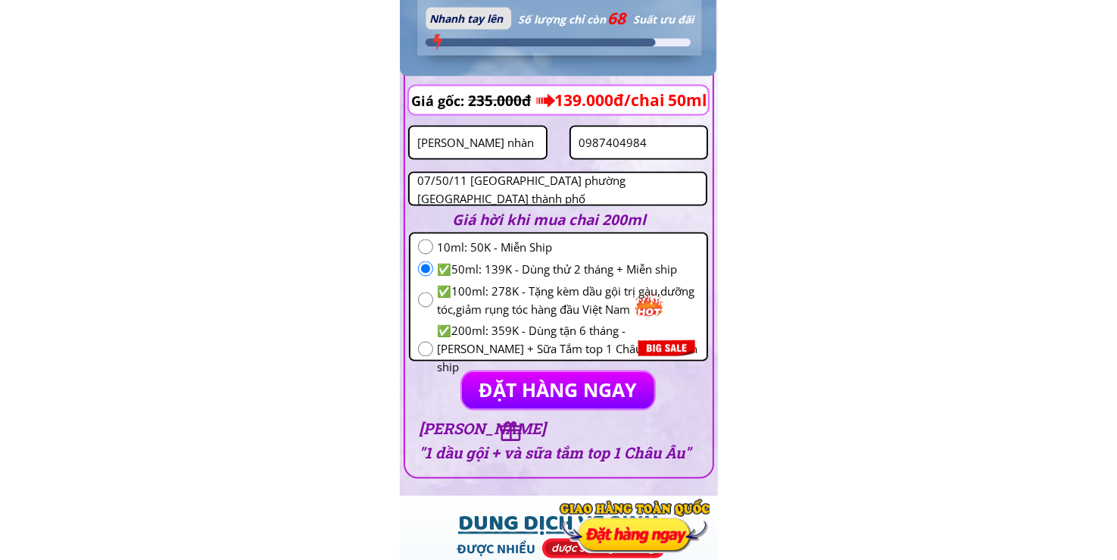
drag, startPoint x: 497, startPoint y: 419, endPoint x: 498, endPoint y: 399, distance: 20.5
click at [497, 418] on h3 "[PERSON_NAME] "1 dầu gội + và sữa tắm top 1 Châu Âu"" at bounding box center [557, 440] width 277 height 48
click at [498, 399] on p "ĐẶT HÀNG NGAY" at bounding box center [558, 389] width 204 height 39
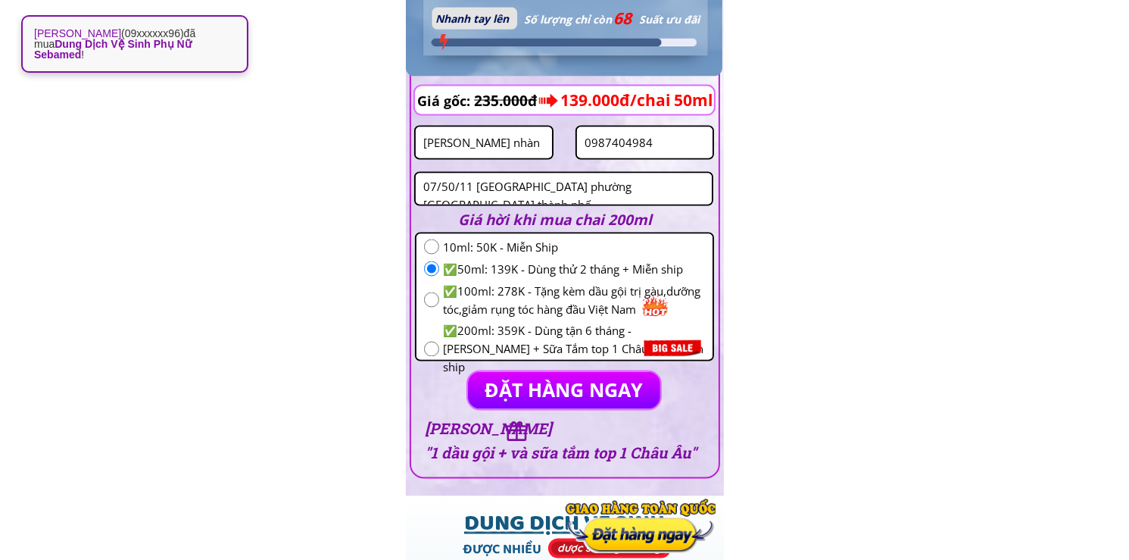
scroll to position [0, 0]
